Goal: Task Accomplishment & Management: Manage account settings

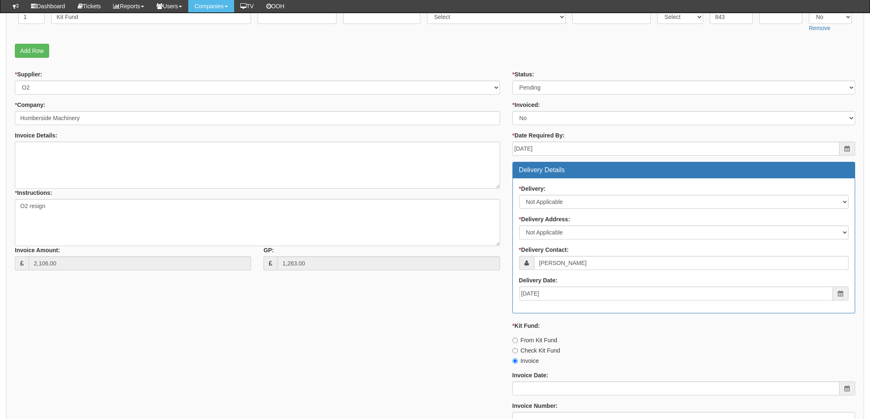
scroll to position [200, 0]
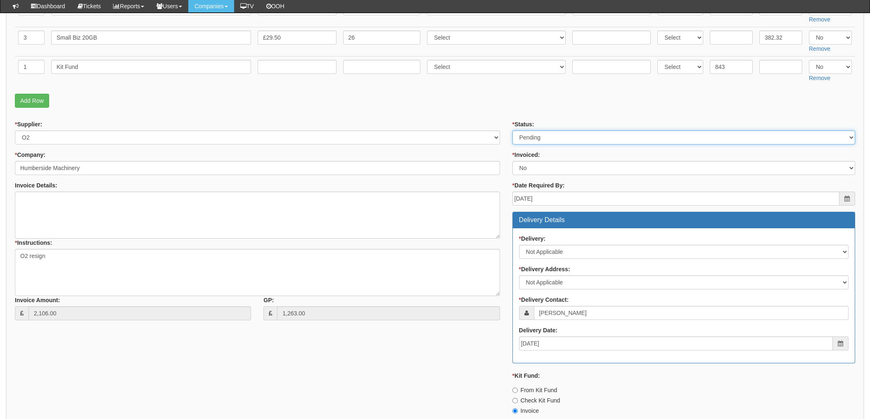
click at [559, 132] on select "Select Approved Completed Delivered Invoiced Ordered Ordered to site Part Order…" at bounding box center [684, 138] width 343 height 14
select select "3"
click at [513, 131] on select "Select Approved Completed Delivered Invoiced Ordered Ordered to site Part Order…" at bounding box center [684, 138] width 343 height 14
click at [492, 103] on p "Add Row" at bounding box center [435, 101] width 841 height 14
click at [122, 277] on textarea "O2 resign" at bounding box center [257, 272] width 485 height 47
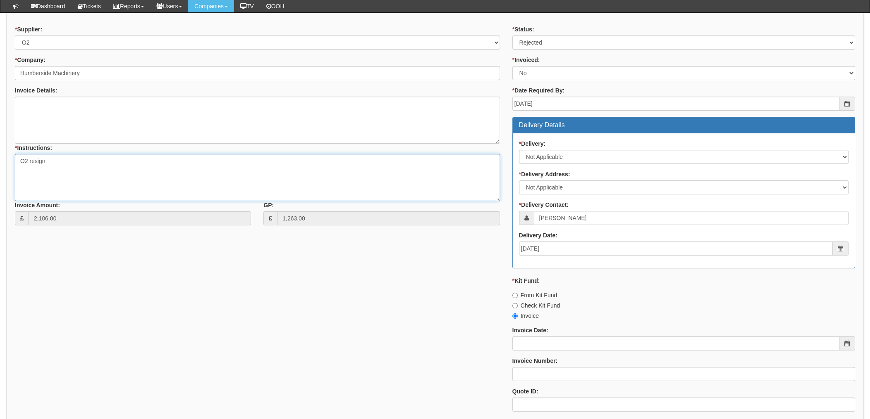
scroll to position [254, 0]
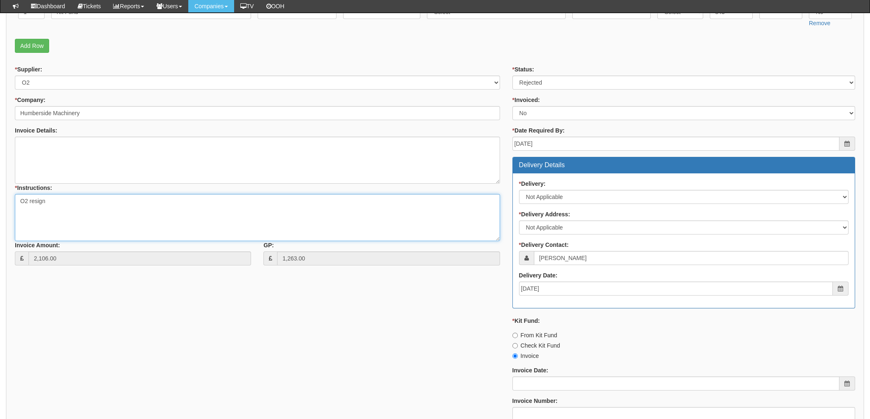
click at [65, 197] on textarea "O2 resign" at bounding box center [257, 217] width 485 height 47
drag, startPoint x: 83, startPoint y: 198, endPoint x: -2, endPoint y: 200, distance: 85.5
click at [0, 200] on html "× Send Email × Add Appointment × Create Ticket × Create Proactive Activity × Ad…" at bounding box center [435, 165] width 870 height 839
type textarea "Rejected - see comment"
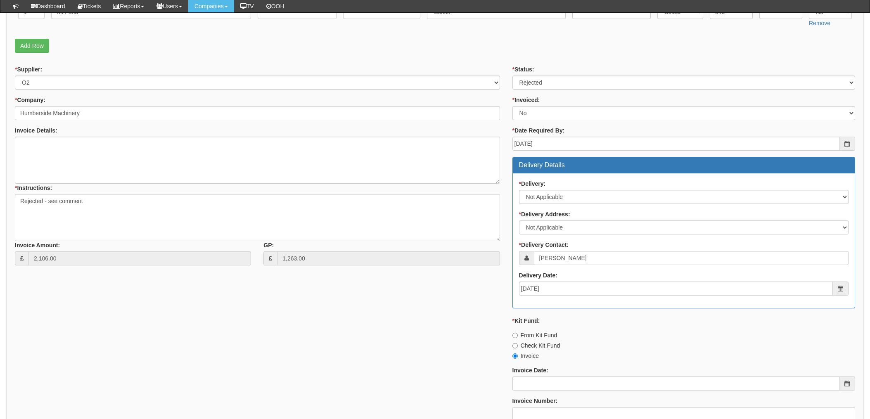
click at [112, 340] on div "* Supplier: Select 123 REG.co.uk 1Password 3 4Gon AA Jones Electric Ltd Abzorb …" at bounding box center [435, 261] width 853 height 393
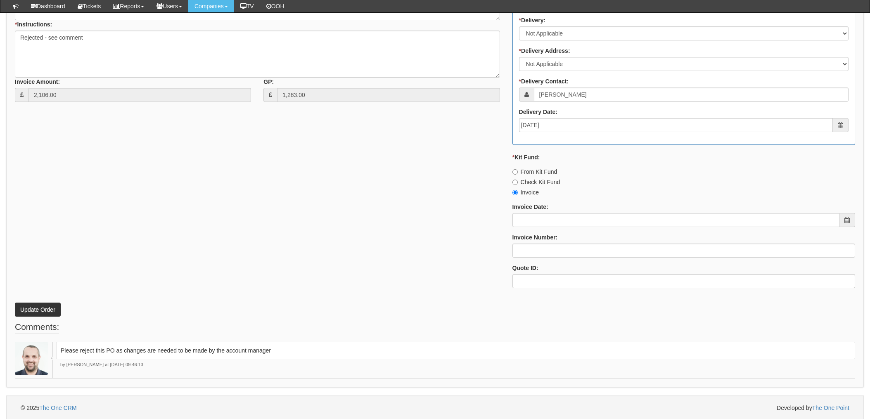
scroll to position [420, 0]
click at [19, 311] on button "Update Order" at bounding box center [38, 309] width 46 height 14
